Goal: Information Seeking & Learning: Find specific page/section

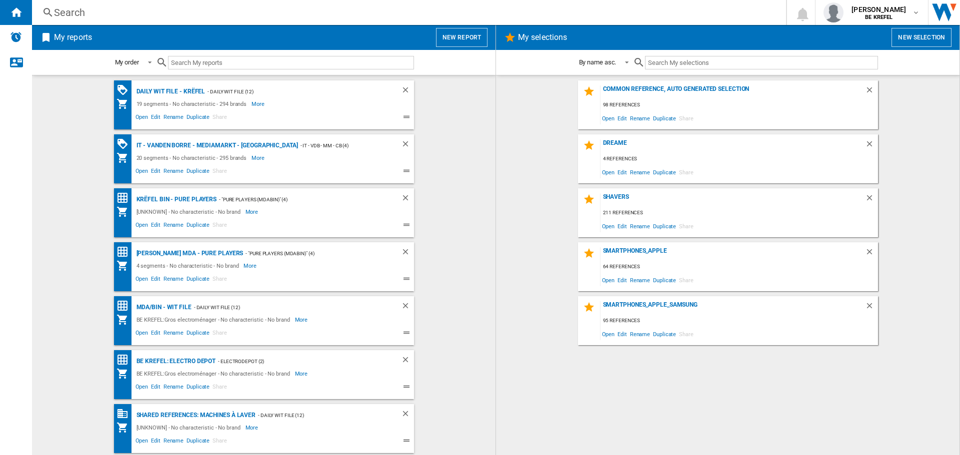
click at [90, 10] on div "Search" at bounding box center [407, 12] width 706 height 14
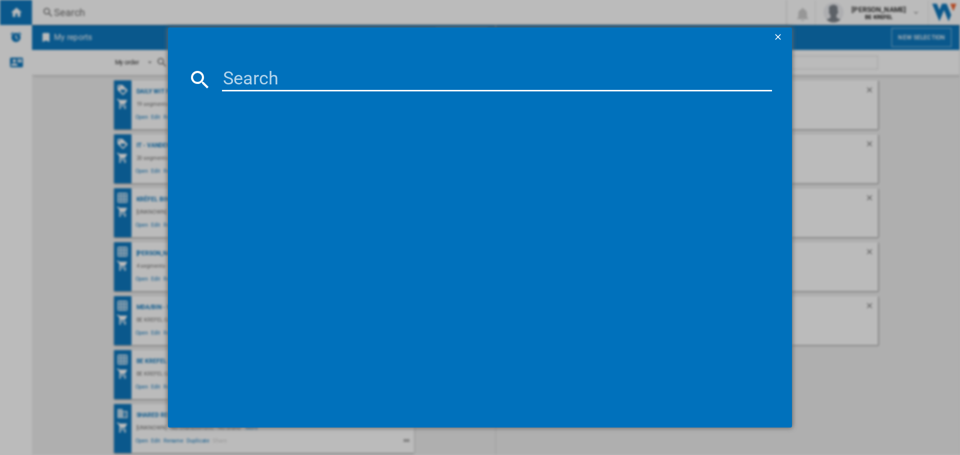
click at [268, 79] on input at bounding box center [497, 79] width 550 height 24
paste input "41008367"
type input "41008367"
click at [329, 140] on div "HP SMART TANK 5105 BLANC NOIR 1F3Y3A" at bounding box center [487, 144] width 540 height 10
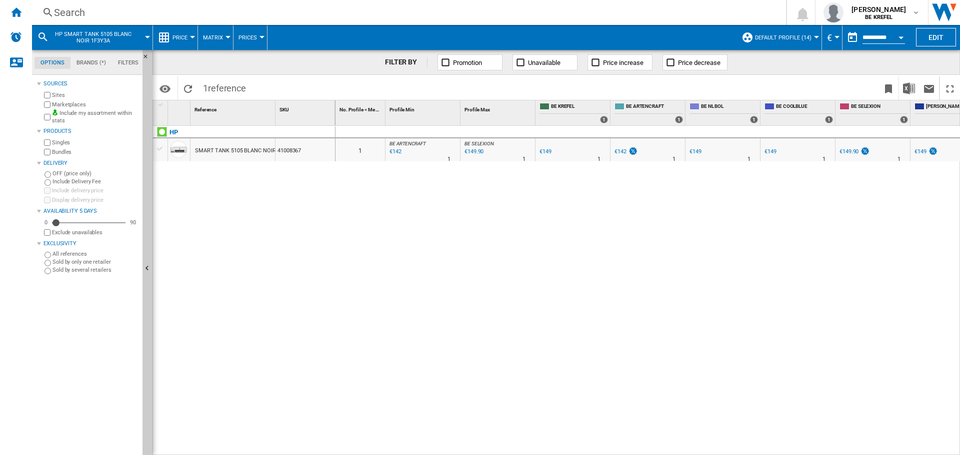
click at [72, 13] on div "Search" at bounding box center [407, 12] width 706 height 14
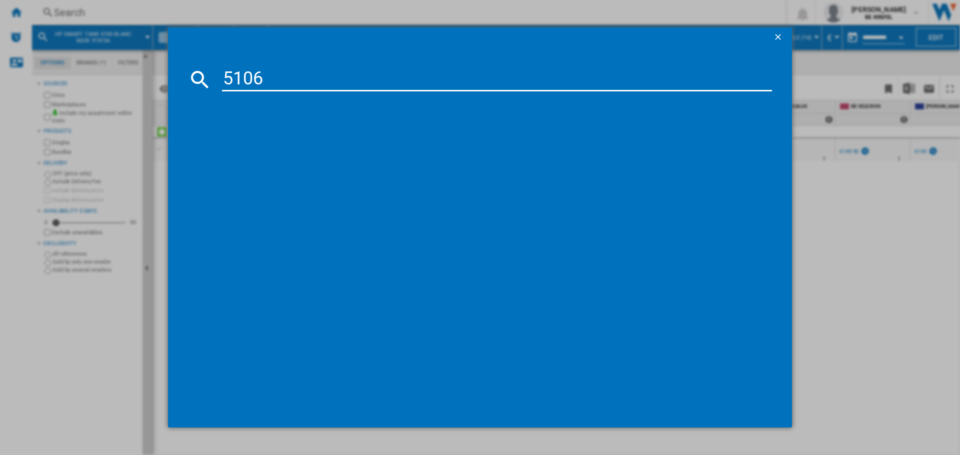
type input "5106"
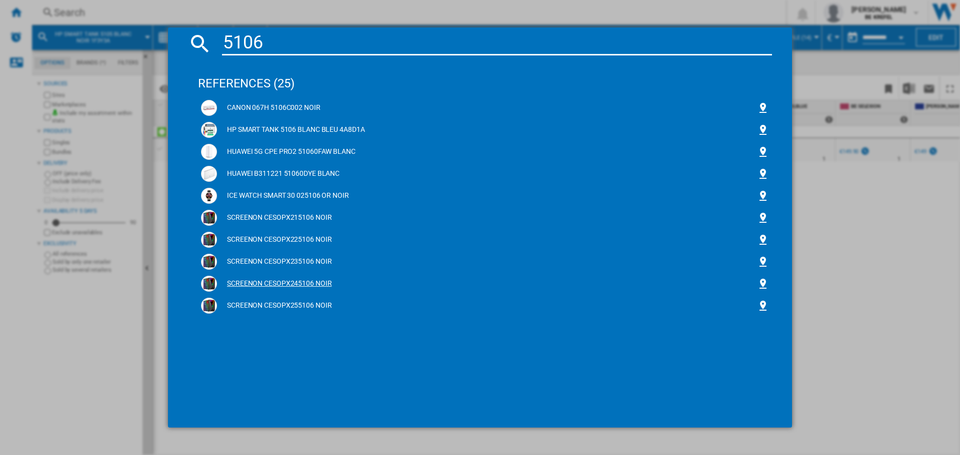
scroll to position [50, 0]
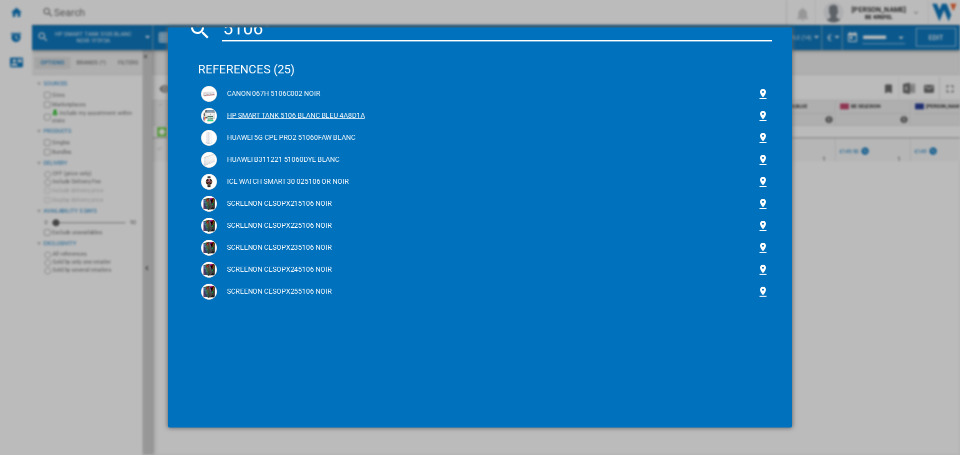
click at [309, 112] on div "HP SMART TANK 5106 BLANC BLEU 4A8D1A" at bounding box center [487, 116] width 540 height 10
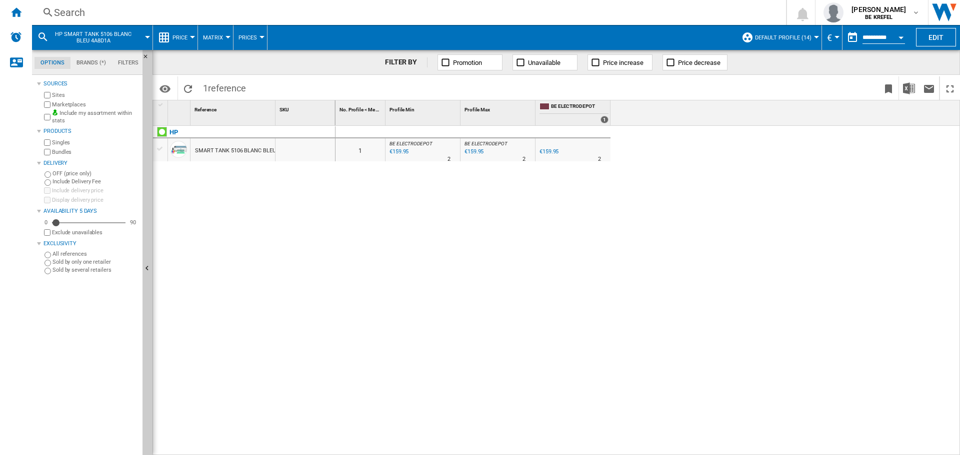
click at [58, 2] on div "Search Search 0 [PERSON_NAME] BE KREFEL BE KREFEL My settings Logout" at bounding box center [496, 12] width 928 height 25
click at [77, 15] on div "Search" at bounding box center [407, 12] width 706 height 14
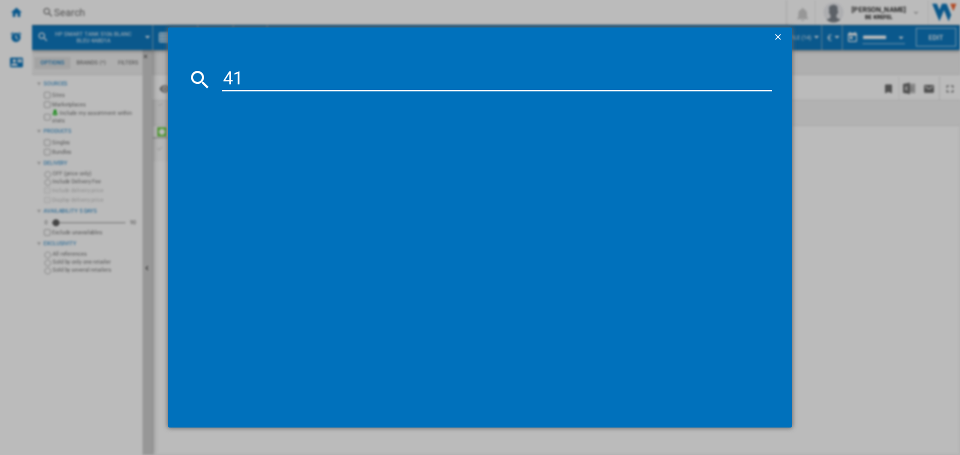
type input "4"
type input "5107"
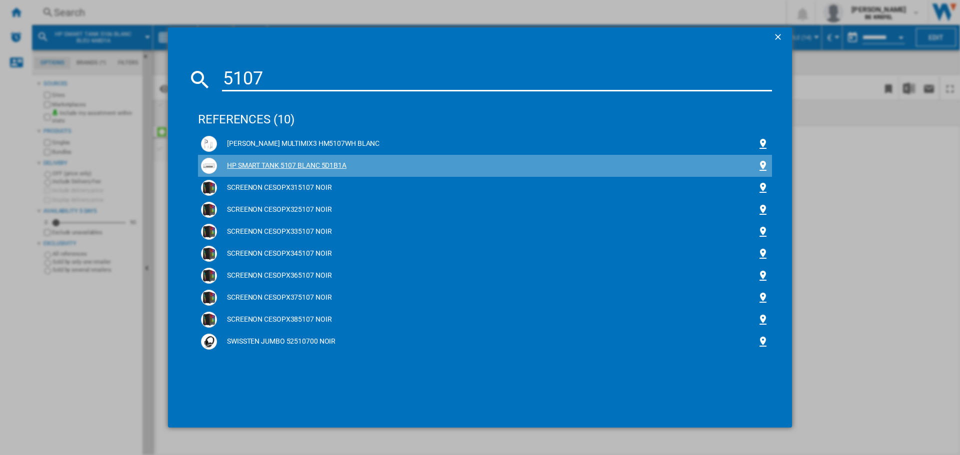
click at [335, 165] on div "HP SMART TANK 5107 BLANC 5D1B1A" at bounding box center [487, 166] width 540 height 10
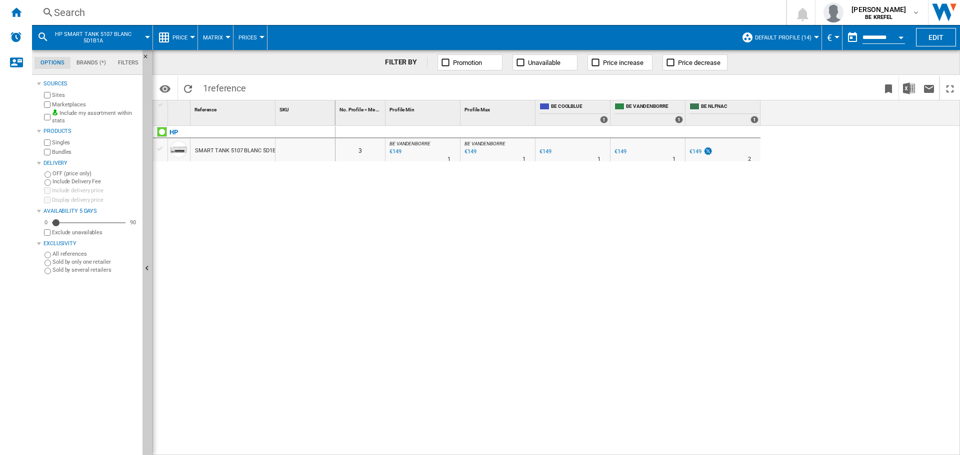
drag, startPoint x: 49, startPoint y: 11, endPoint x: 55, endPoint y: 12, distance: 5.5
click at [50, 11] on ng-md-icon at bounding box center [48, 12] width 12 height 12
click at [82, 9] on div "Search" at bounding box center [407, 12] width 706 height 14
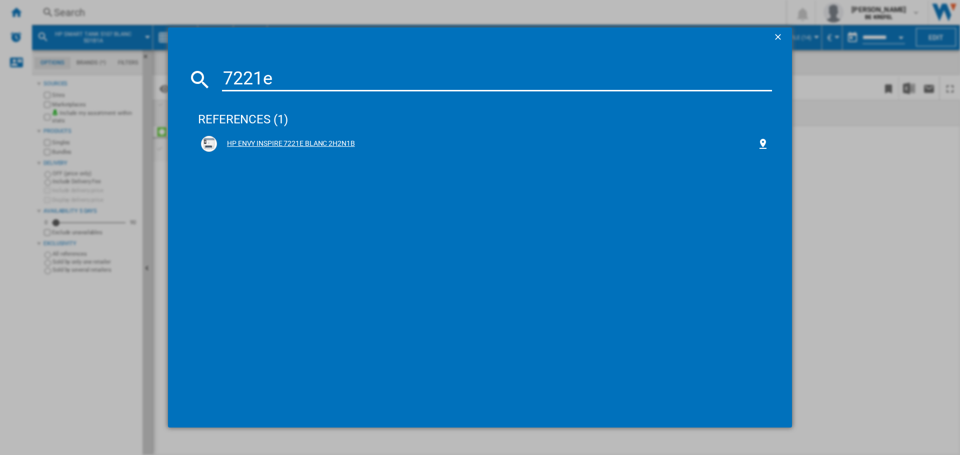
type input "7221e"
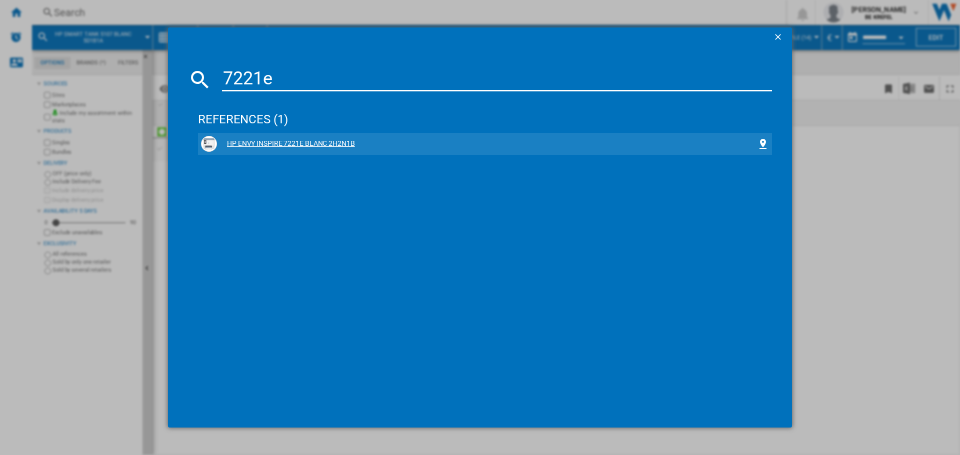
click at [308, 142] on div "HP ENVY INSPIRE 7221E BLANC 2H2N1B" at bounding box center [487, 144] width 540 height 10
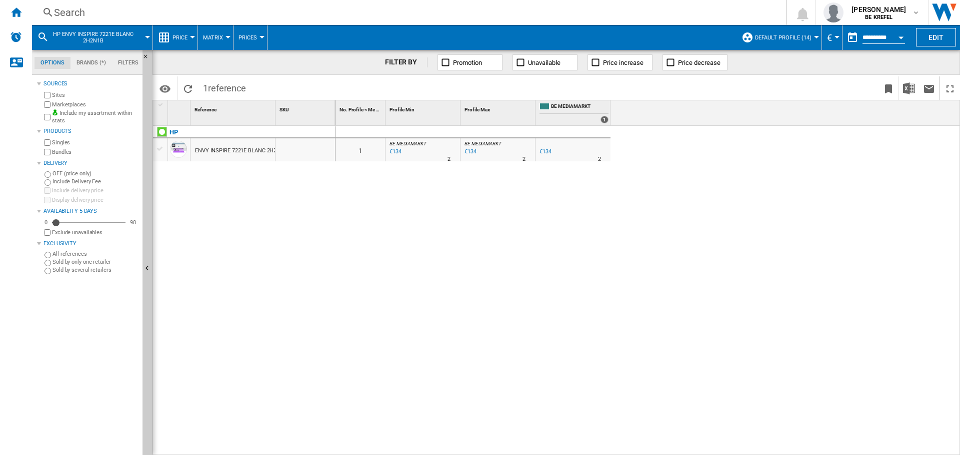
click at [83, 15] on div "Search" at bounding box center [407, 12] width 706 height 14
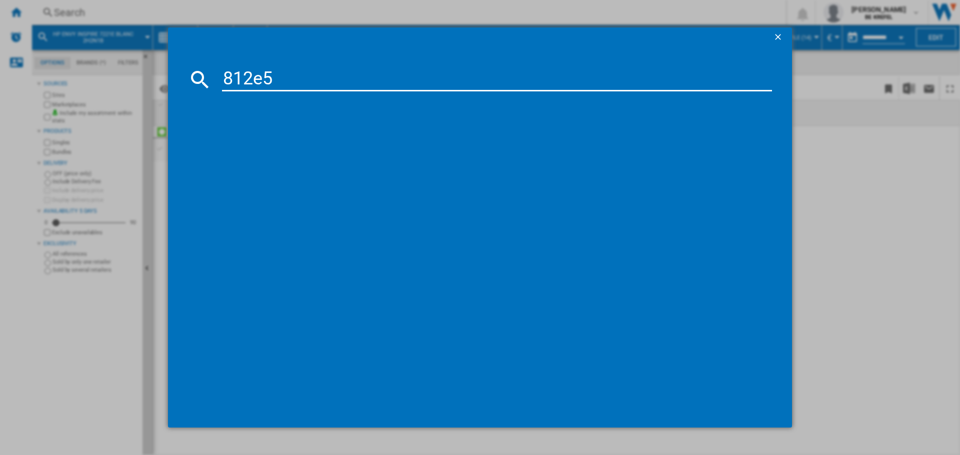
click at [256, 71] on input "812e5" at bounding box center [497, 79] width 550 height 24
click at [301, 82] on input "8125" at bounding box center [497, 79] width 550 height 24
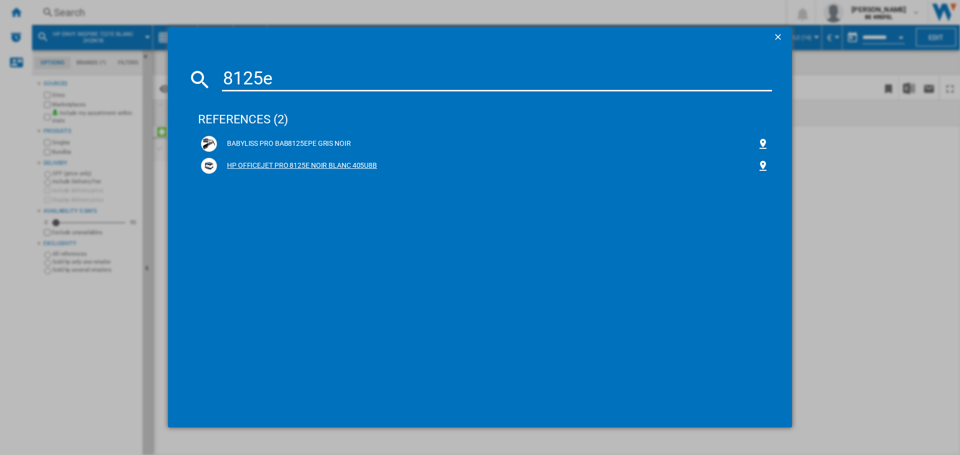
type input "8125e"
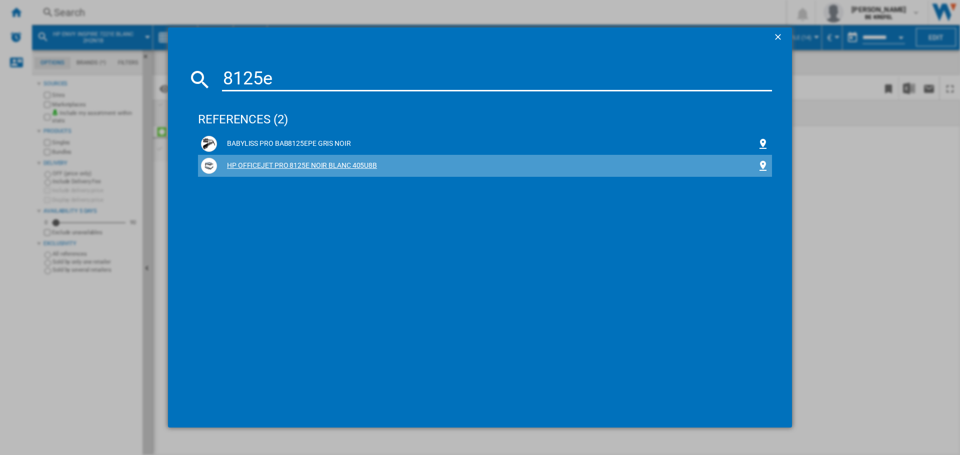
click at [298, 164] on div "HP OFFICEJET PRO 8125E NOIR BLANC 405U8B" at bounding box center [487, 166] width 540 height 10
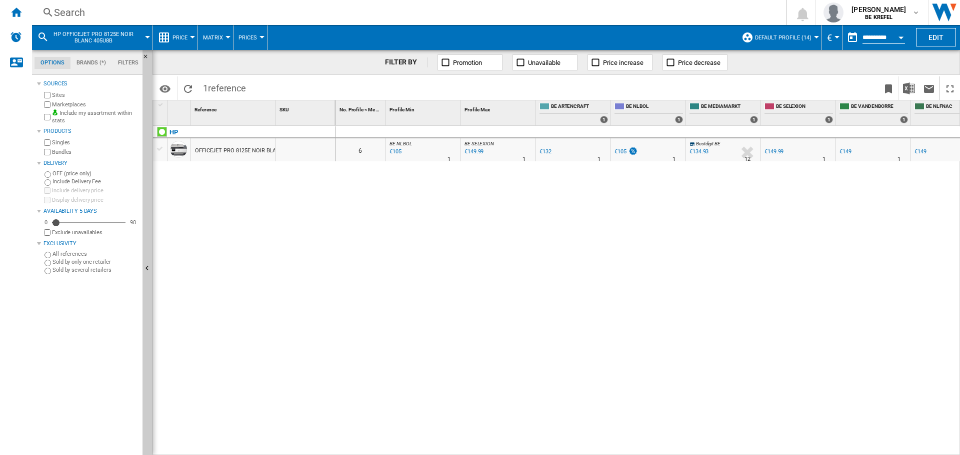
click at [78, 12] on div "Search" at bounding box center [407, 12] width 706 height 14
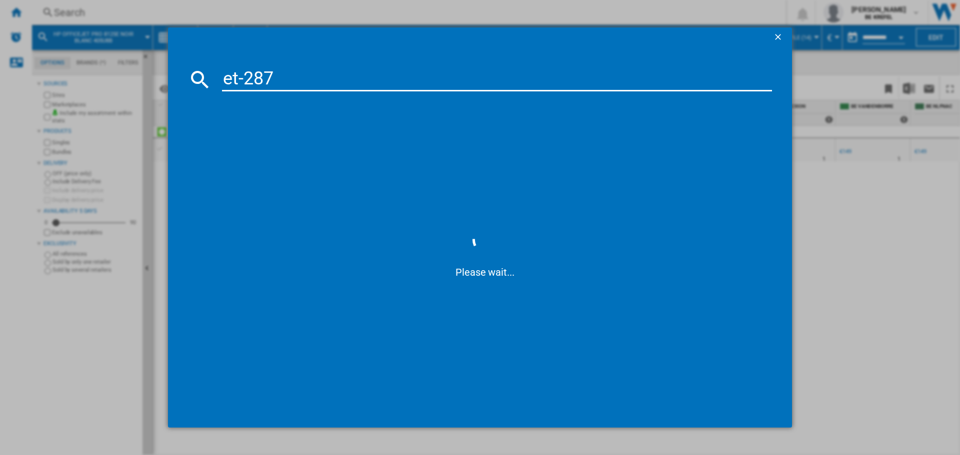
type input "et-2875"
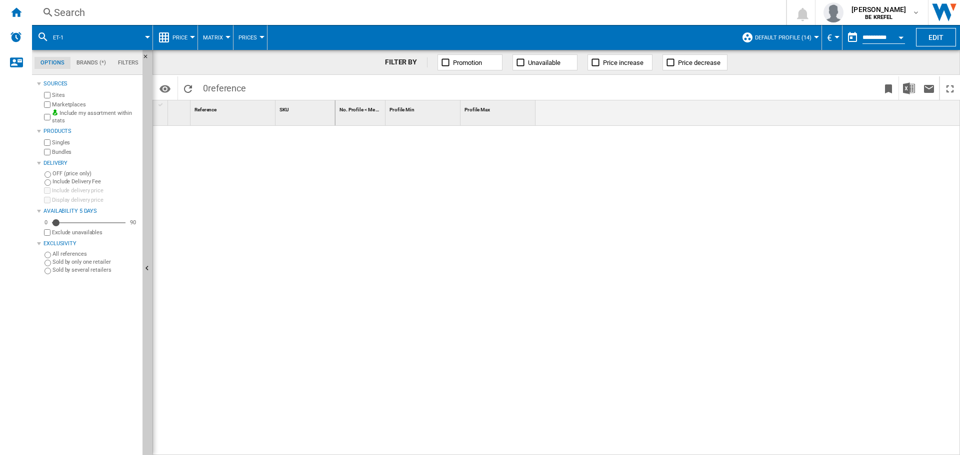
click at [158, 14] on div "Search" at bounding box center [407, 12] width 706 height 14
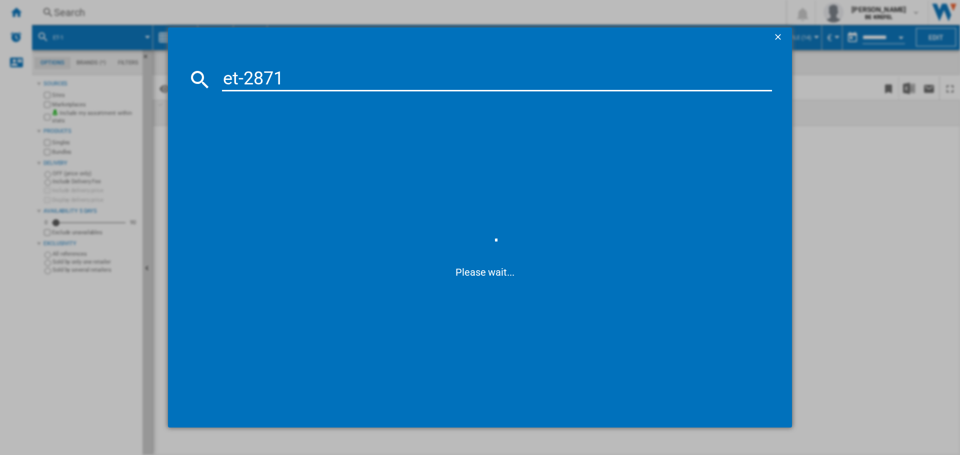
drag, startPoint x: 246, startPoint y: 79, endPoint x: 250, endPoint y: 76, distance: 5.4
click at [245, 79] on input "et-2871" at bounding box center [497, 79] width 550 height 24
type input "et2871"
click at [281, 140] on div "EPSON ECOTANK ET2871 NOIR" at bounding box center [487, 144] width 540 height 10
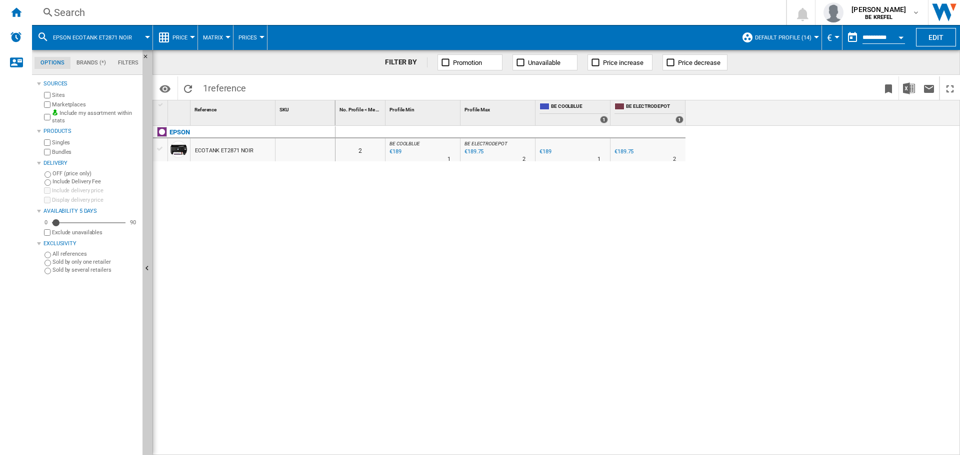
click at [73, 10] on div "Search" at bounding box center [407, 12] width 706 height 14
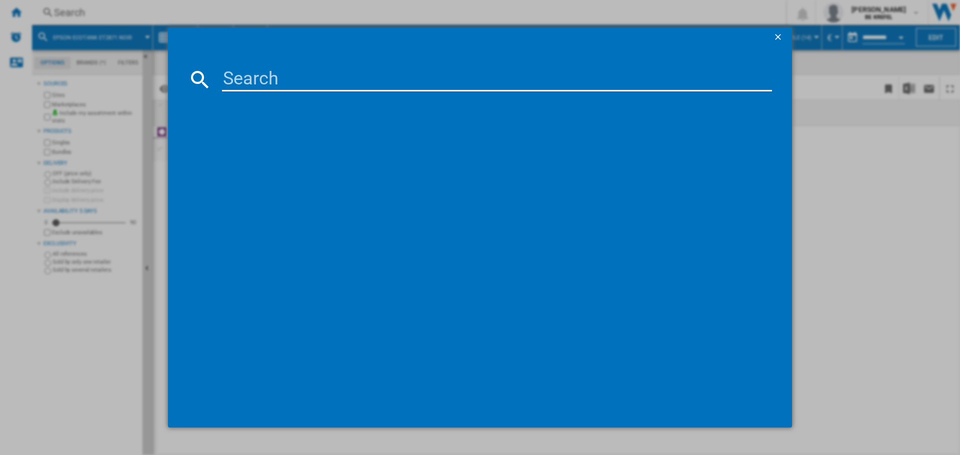
click at [254, 80] on input at bounding box center [497, 79] width 550 height 24
click at [235, 77] on input "et4810" at bounding box center [497, 79] width 550 height 24
click at [241, 72] on input "et4810" at bounding box center [497, 79] width 550 height 24
click at [240, 80] on input "et4810" at bounding box center [497, 79] width 550 height 24
click at [273, 73] on input "et-4810" at bounding box center [497, 79] width 550 height 24
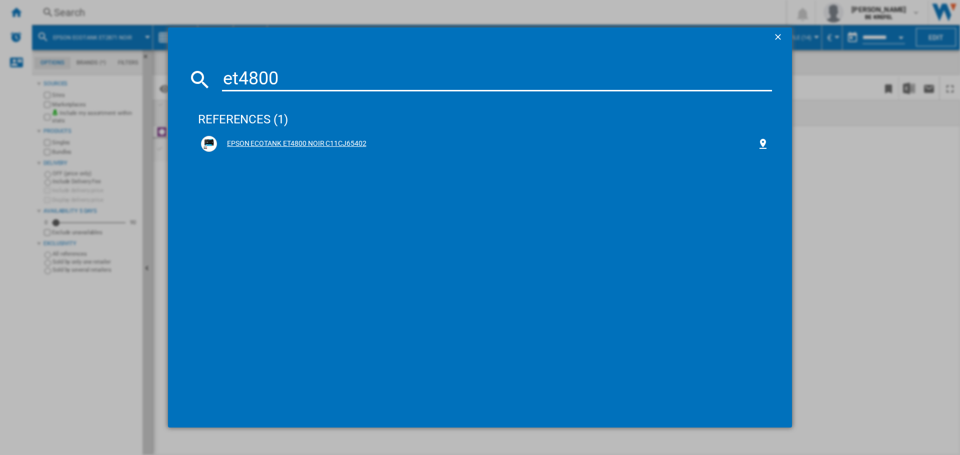
type input "et4800"
click at [341, 143] on div "EPSON ECOTANK ET4800 NOIR C11CJ65402" at bounding box center [487, 144] width 540 height 10
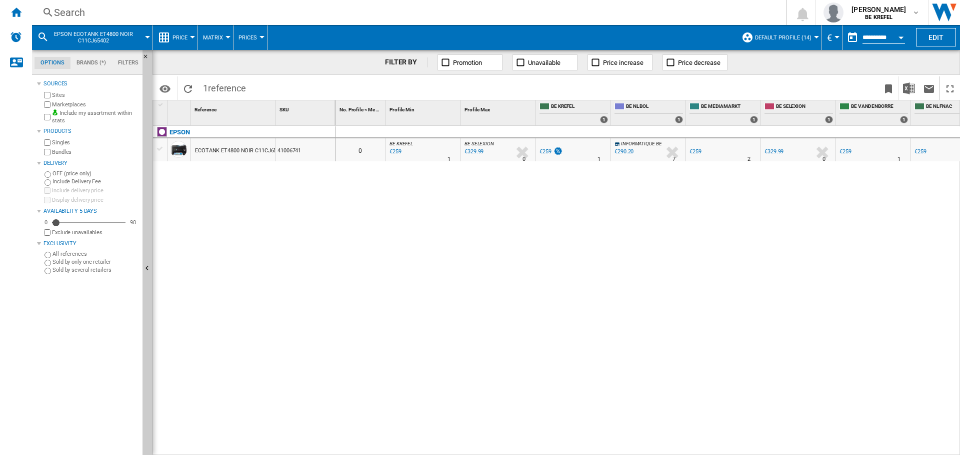
click at [869, 184] on div "0 0 BE KREFEL : BE FR KREFEL 0.0 % €259 % N/A 1 BE KREFEL : BE FR KREFEL BE SEL…" at bounding box center [647, 291] width 625 height 330
click at [66, 14] on div "Search" at bounding box center [407, 12] width 706 height 14
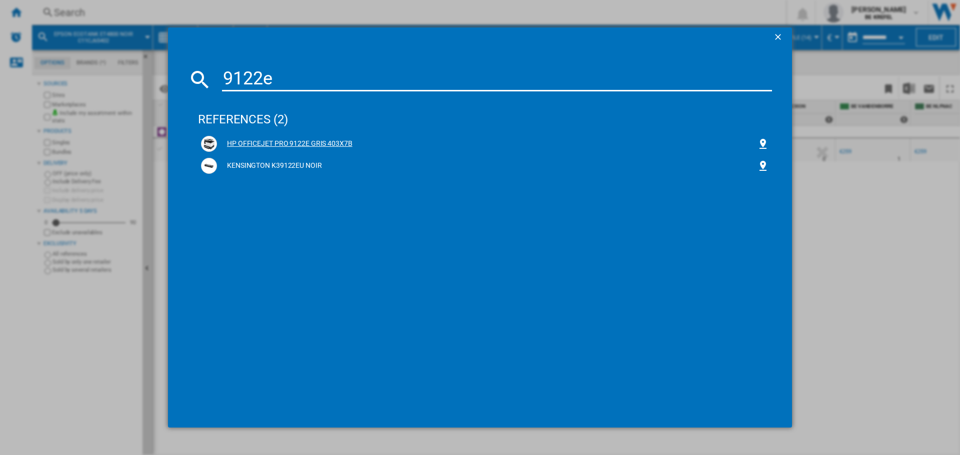
type input "9122e"
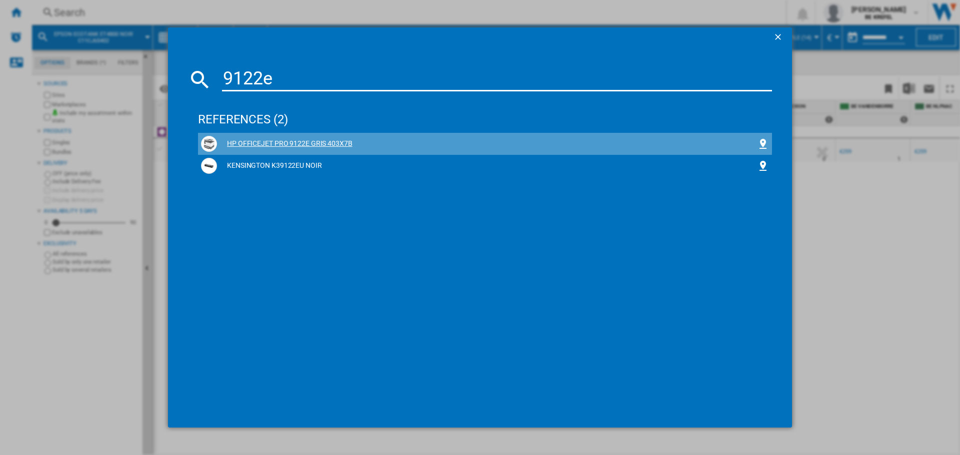
click at [347, 138] on div "HP OFFICEJET PRO 9122E GRIS 403X7B" at bounding box center [485, 144] width 568 height 16
click at [328, 142] on div "HP OFFICEJET PRO 9122E GRIS 403X7B" at bounding box center [487, 144] width 540 height 10
